Goal: Ask a question

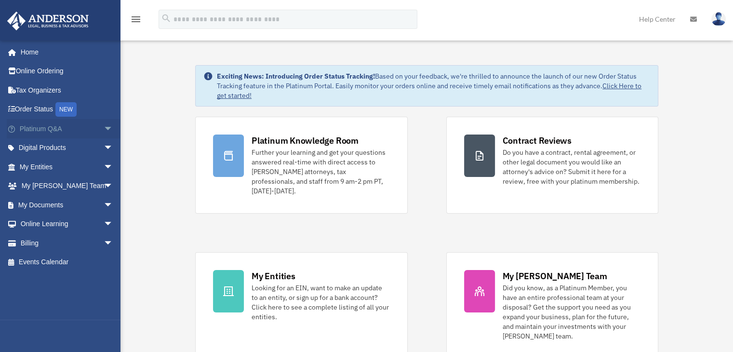
click at [104, 128] on span "arrow_drop_down" at bounding box center [113, 129] width 19 height 20
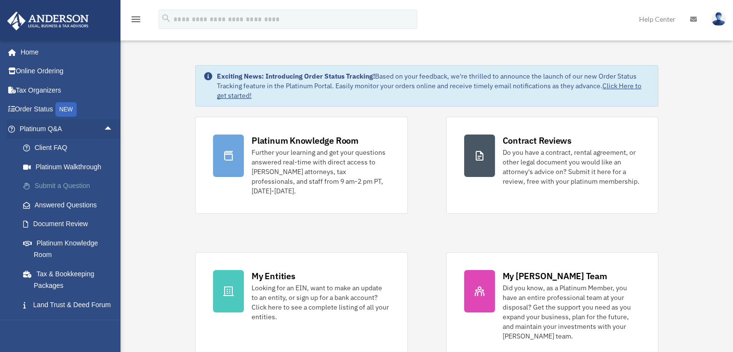
click at [80, 186] on link "Submit a Question" at bounding box center [71, 185] width 114 height 19
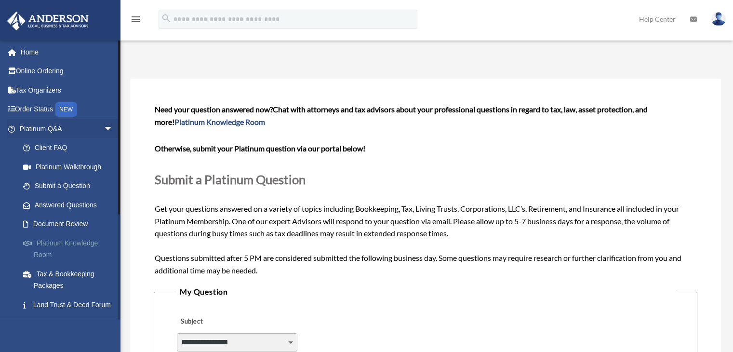
click at [68, 244] on link "Platinum Knowledge Room" at bounding box center [71, 248] width 114 height 31
